Goal: Task Accomplishment & Management: Complete application form

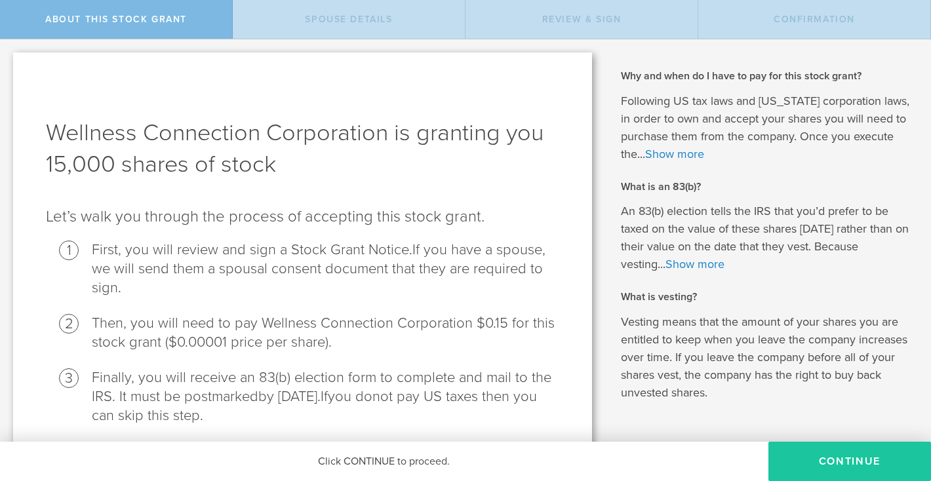
click at [857, 462] on button "CONTINUE" at bounding box center [850, 461] width 163 height 39
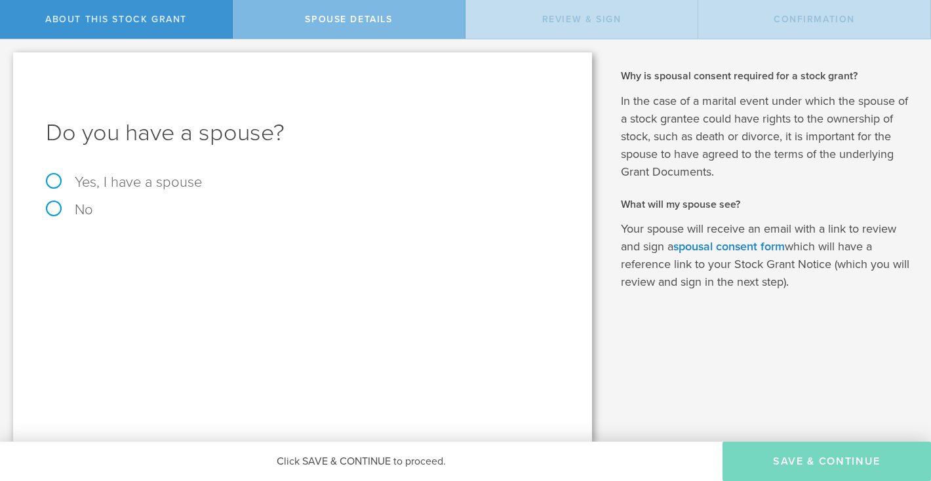
click at [56, 176] on label "Yes, I have a spouse" at bounding box center [303, 182] width 514 height 14
click at [9, 60] on input "Yes, I have a spouse" at bounding box center [4, 49] width 9 height 21
radio input "true"
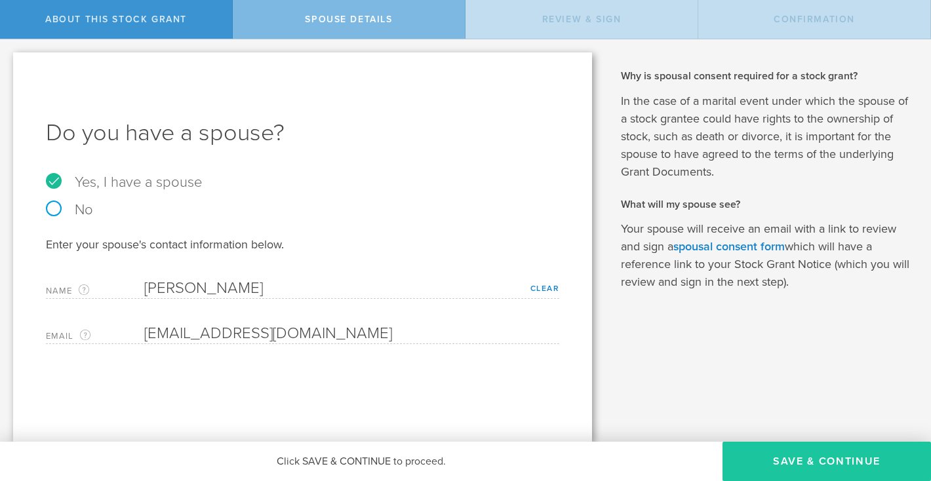
click at [846, 462] on button "Save & Continue" at bounding box center [827, 461] width 209 height 39
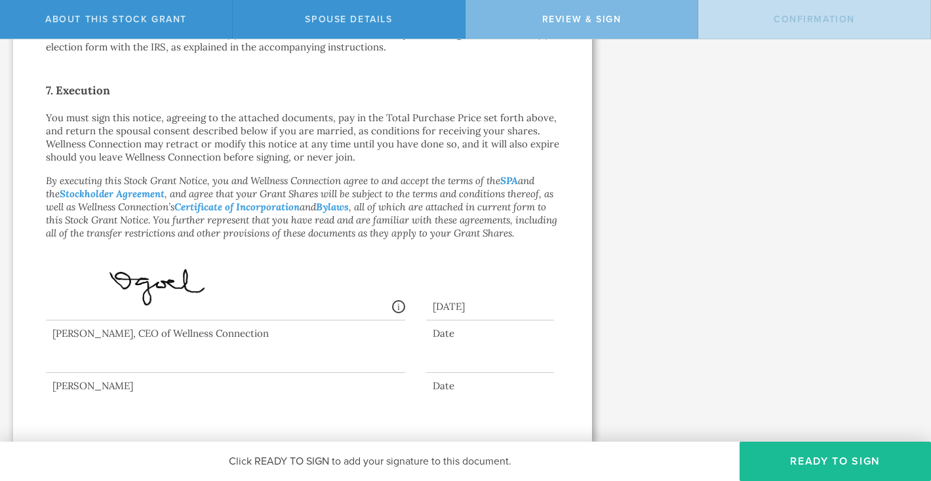
scroll to position [1019, 0]
click at [828, 458] on button "Ready to Sign" at bounding box center [836, 461] width 192 height 39
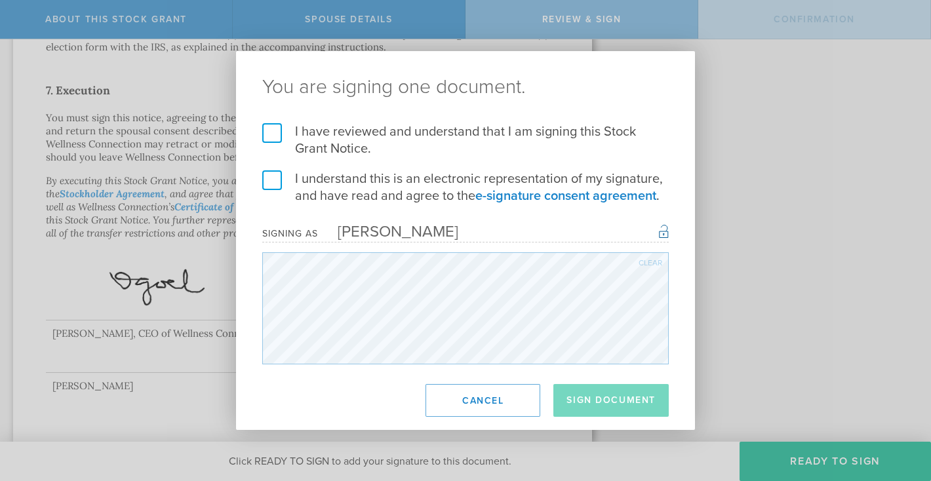
click at [270, 135] on label "I have reviewed and understand that I am signing this Stock Grant Notice." at bounding box center [465, 140] width 407 height 34
click at [0, 0] on input "I have reviewed and understand that I am signing this Stock Grant Notice." at bounding box center [0, 0] width 0 height 0
click at [272, 184] on label "I understand this is an electronic representation of my signature, and have rea…" at bounding box center [465, 188] width 407 height 34
click at [0, 0] on input "I understand this is an electronic representation of my signature, and have rea…" at bounding box center [0, 0] width 0 height 0
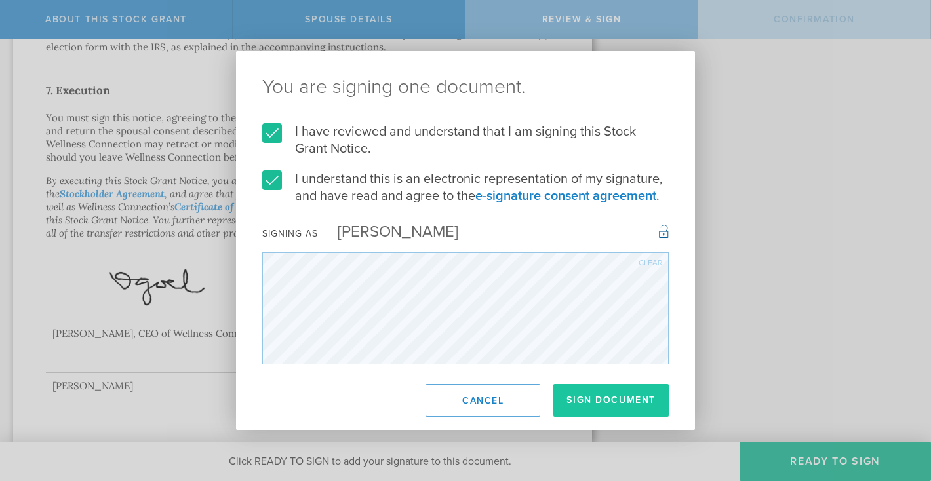
click at [601, 396] on button "Sign Document" at bounding box center [611, 400] width 115 height 33
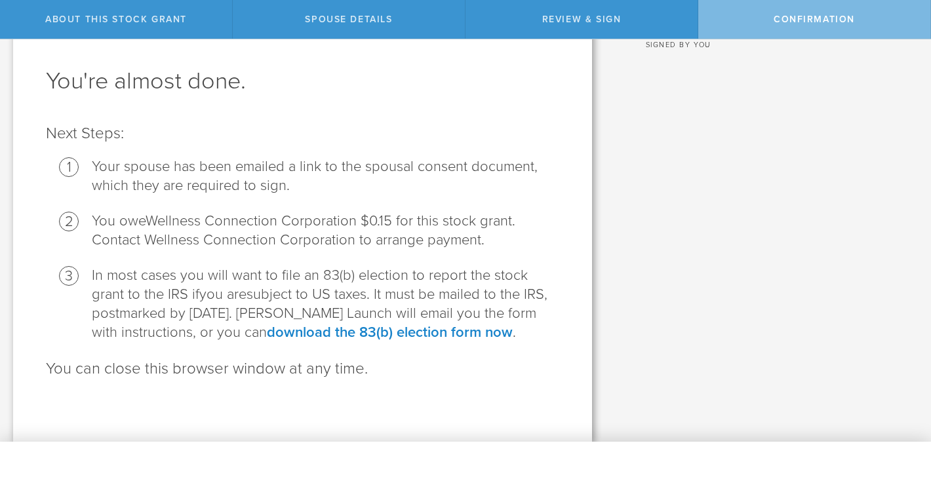
scroll to position [0, 0]
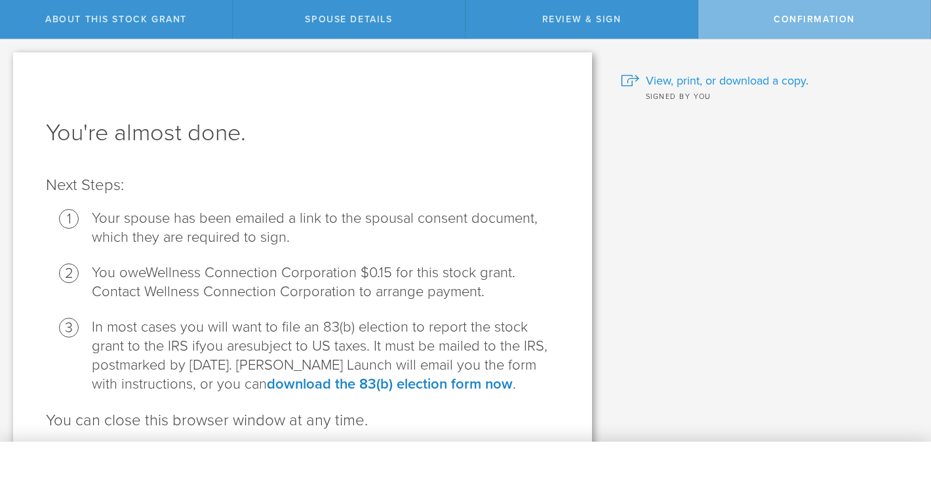
click at [758, 80] on span "View, print, or download a copy." at bounding box center [727, 80] width 163 height 17
